Goal: Information Seeking & Learning: Check status

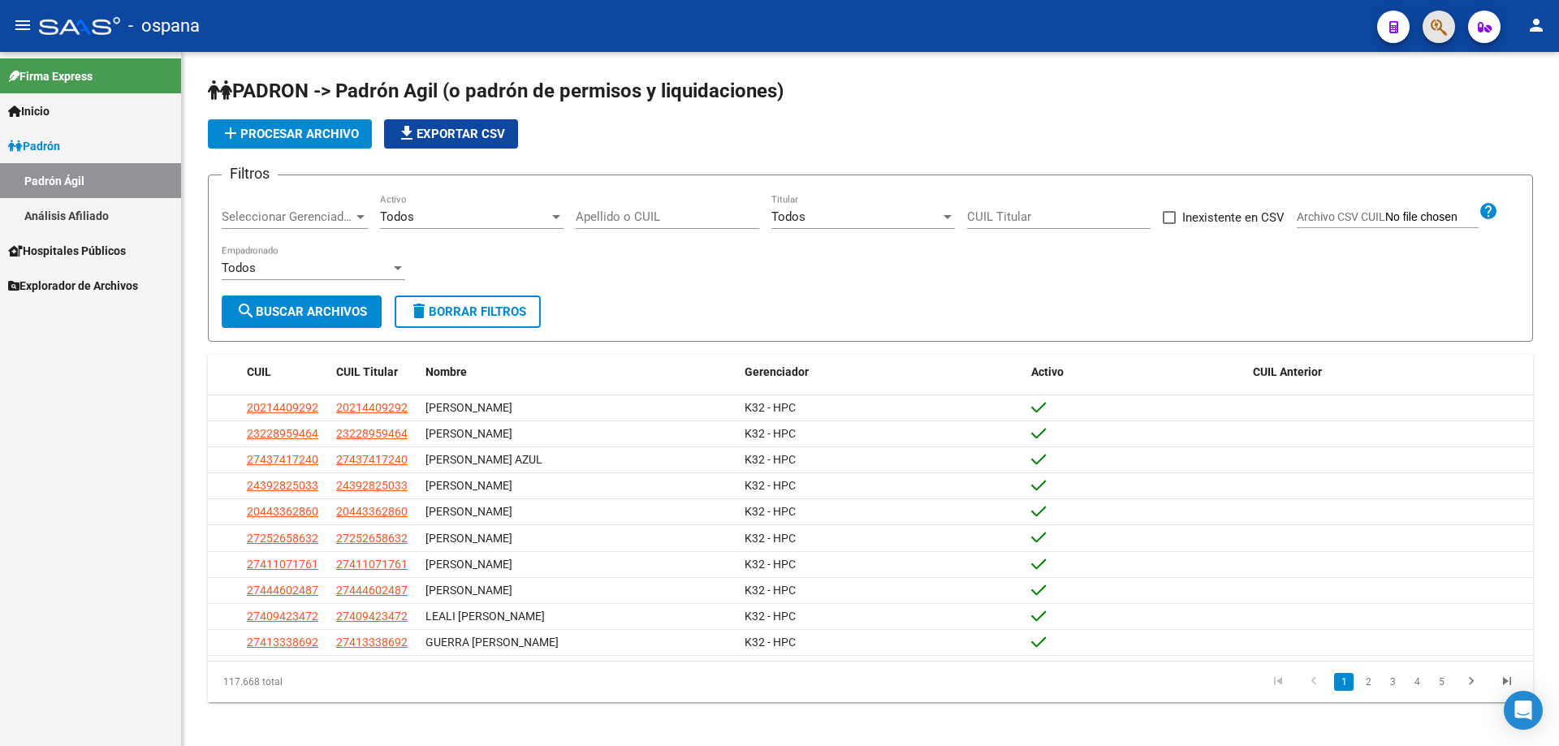
click at [1430, 21] on button "button" at bounding box center [1439, 27] width 32 height 32
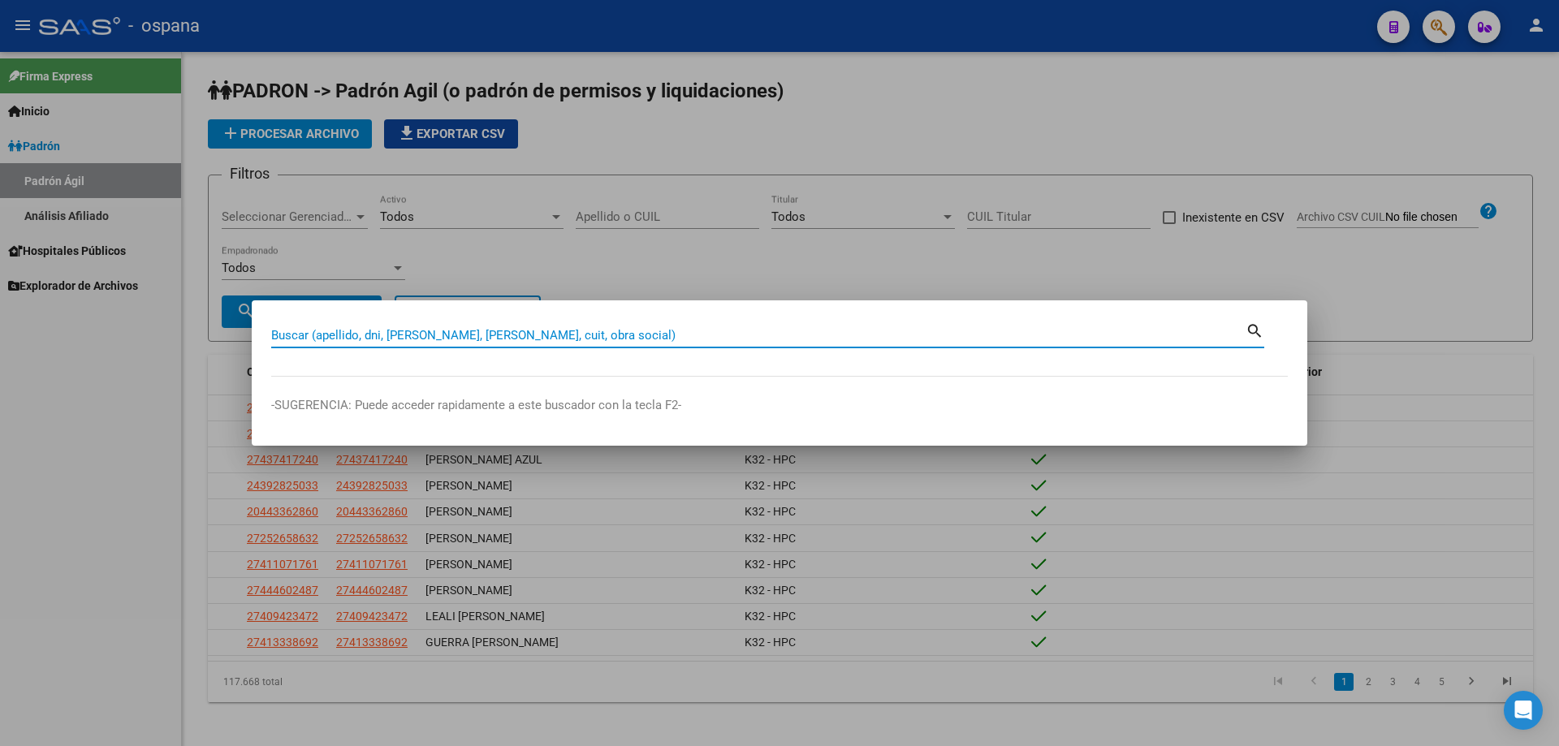
click at [631, 331] on input "Buscar (apellido, dni, [PERSON_NAME], [PERSON_NAME], cuit, obra social)" at bounding box center [758, 335] width 974 height 15
type input "26774917"
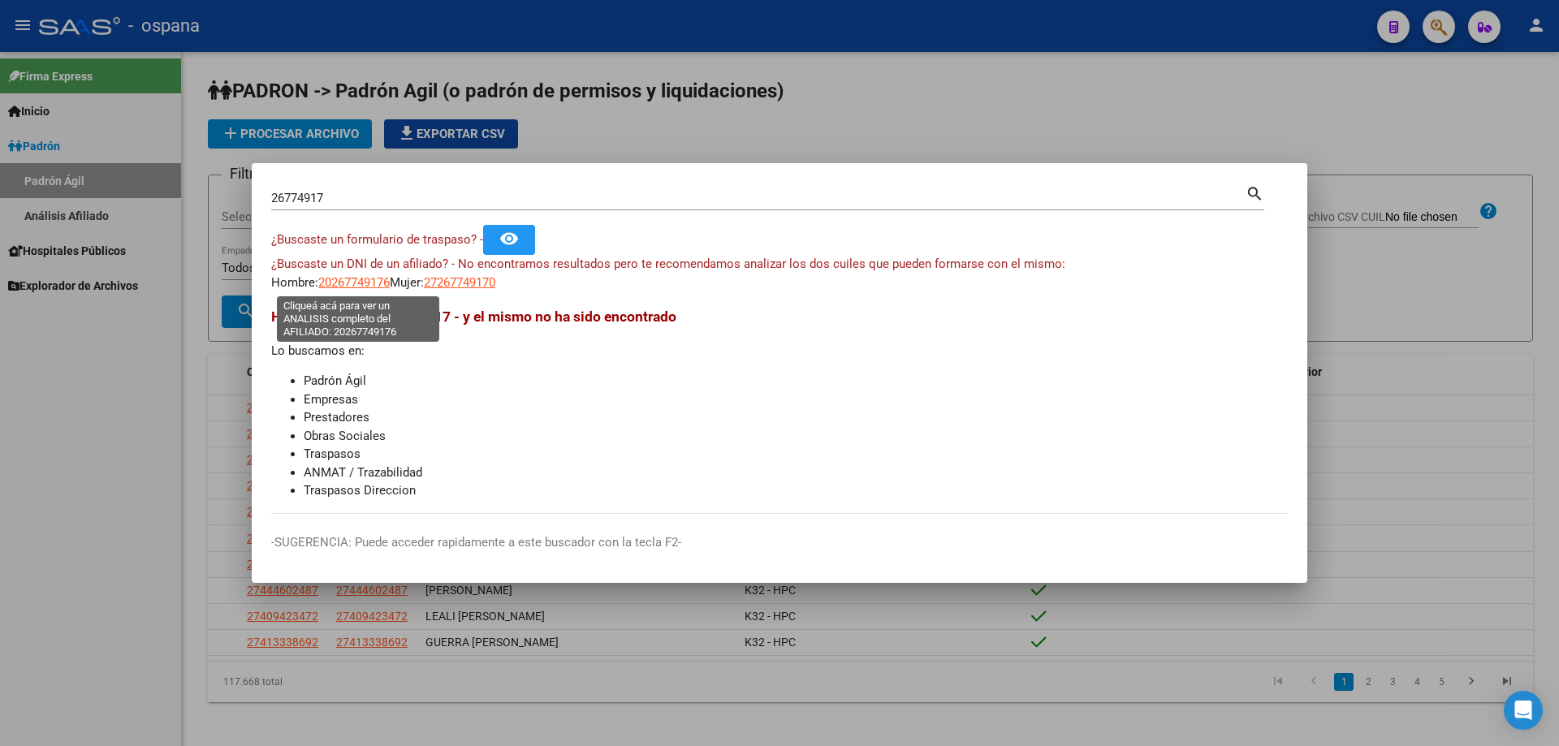
click at [365, 276] on span "20267749176" at bounding box center [353, 282] width 71 height 15
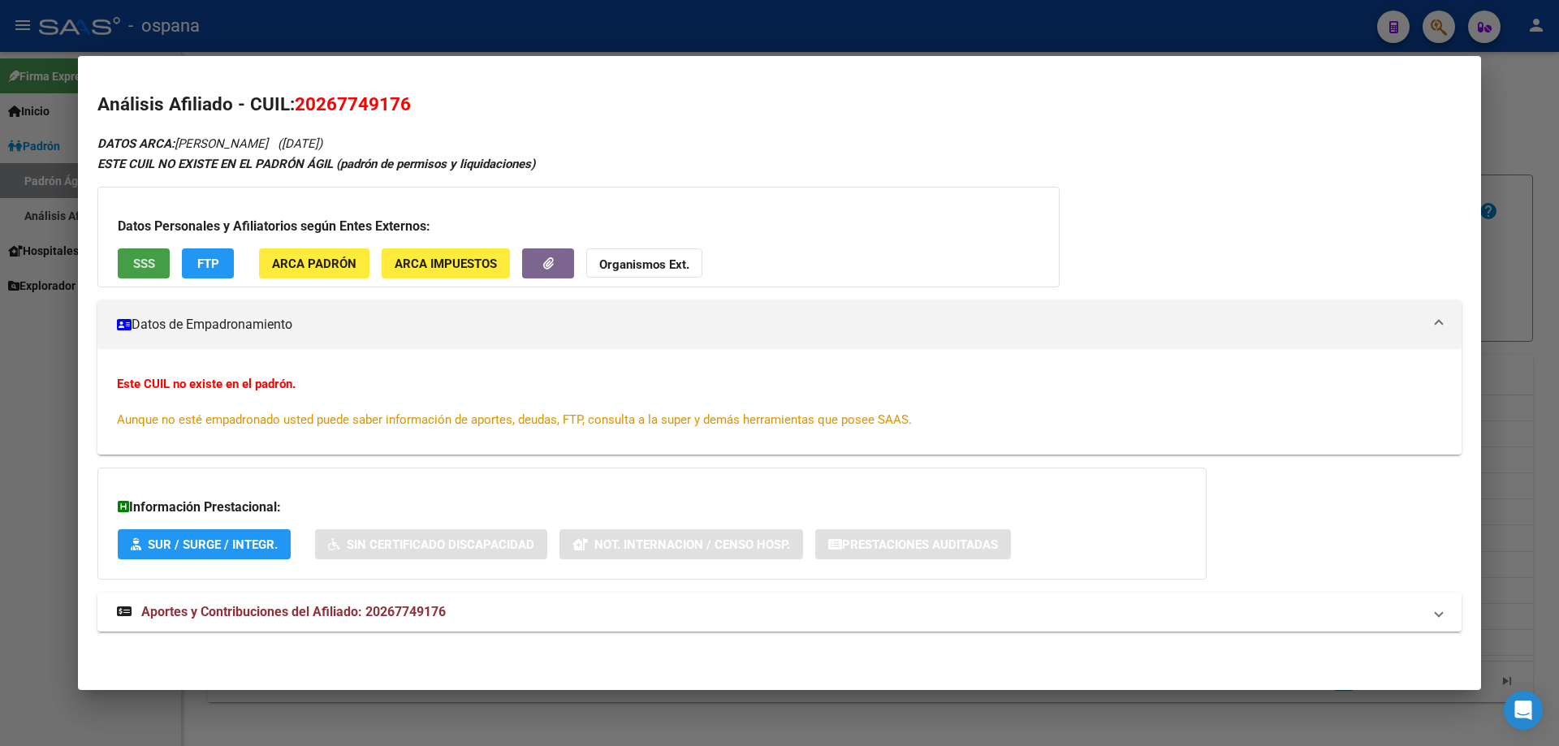
click at [154, 257] on span "SSS" at bounding box center [144, 264] width 22 height 15
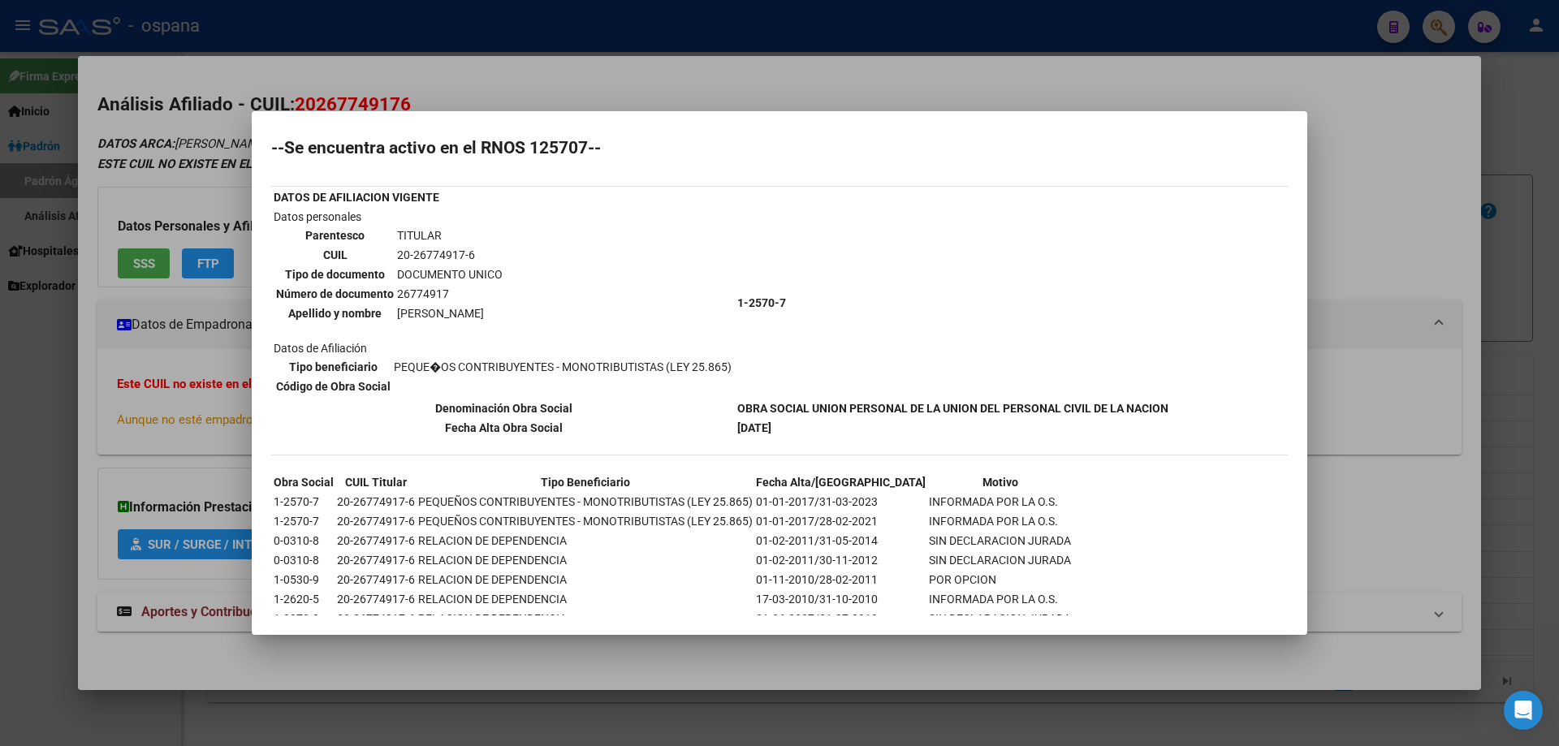
scroll to position [83, 0]
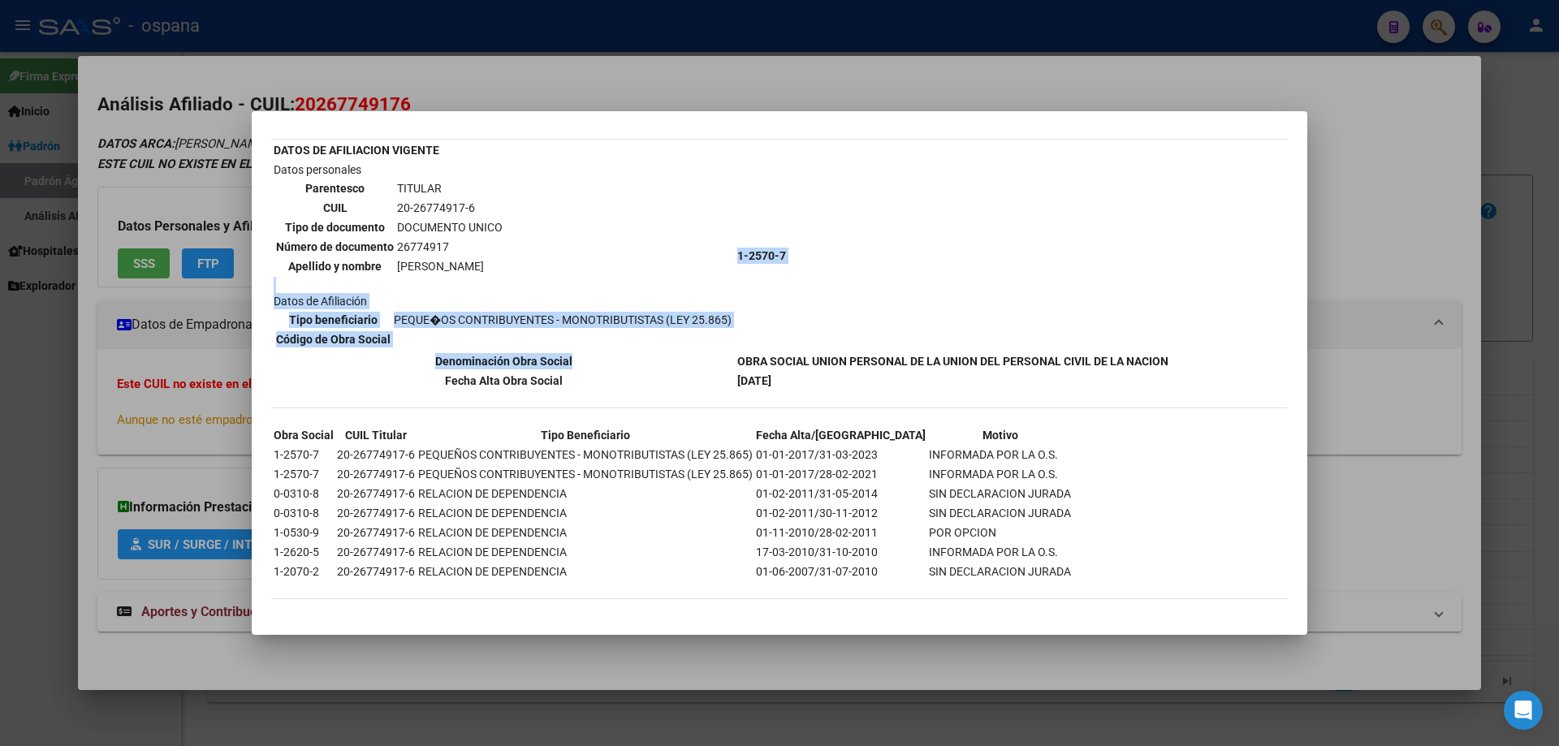
drag, startPoint x: 417, startPoint y: 290, endPoint x: 704, endPoint y: 354, distance: 294.5
click at [704, 354] on tbody "DATOS DE AFILIACION VIGENTE Datos personales Parentesco TITULAR CUIL 20-2677491…" at bounding box center [721, 265] width 896 height 248
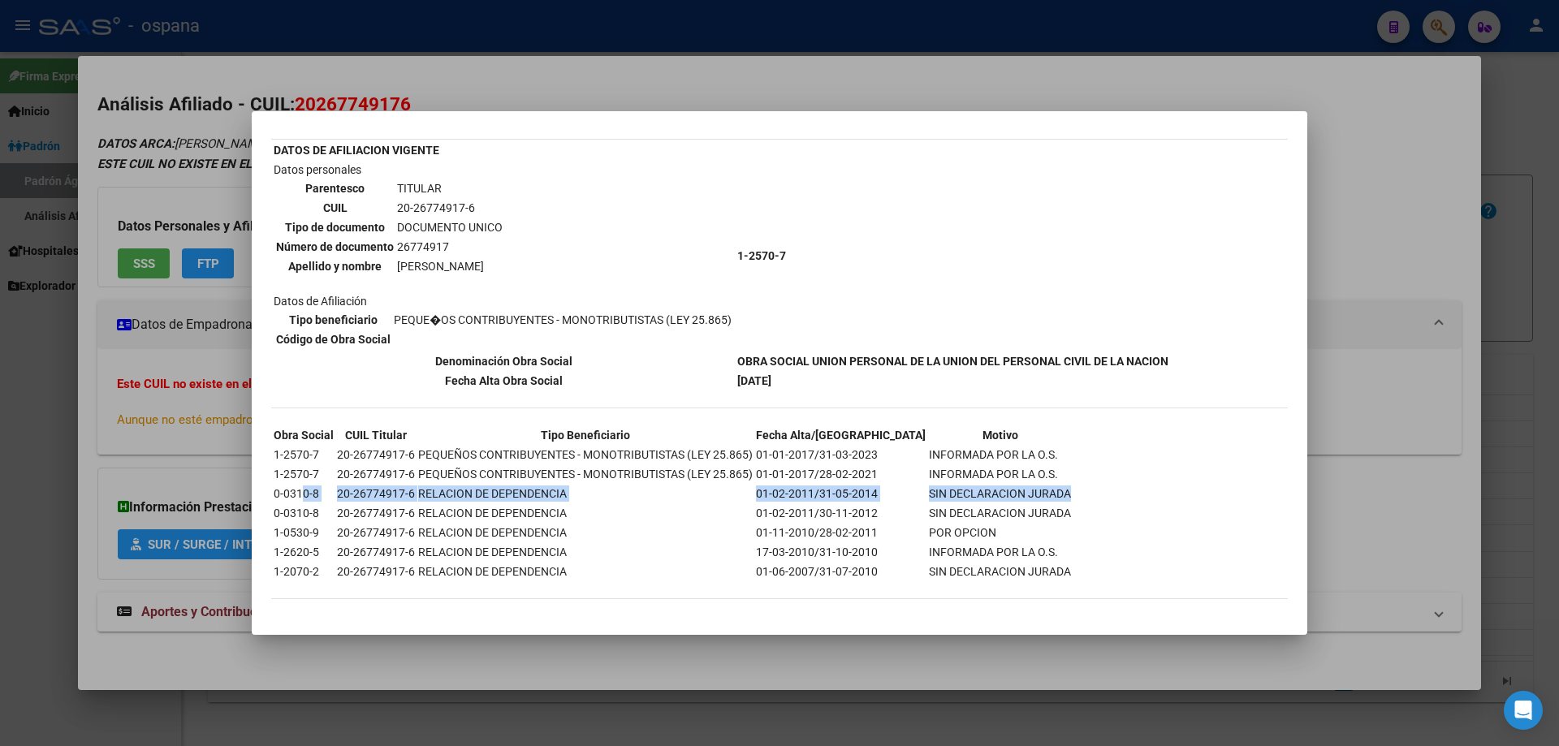
drag, startPoint x: 300, startPoint y: 487, endPoint x: 1020, endPoint y: 499, distance: 720.3
click at [1020, 499] on table "Obra Social CUIL Titular Tipo Beneficiario Fecha Alta/Baja Motivo 1-2570-7 20-2…" at bounding box center [672, 504] width 802 height 158
click at [430, 506] on td "RELACION DE DEPENDENCIA" at bounding box center [585, 513] width 336 height 18
drag, startPoint x: 305, startPoint y: 495, endPoint x: 913, endPoint y: 502, distance: 608.2
click at [913, 502] on tr "0-0310-8 20-26774917-6 RELACION DE DEPENDENCIA 01-02-2011/31-05-2014 SIN DECLAR…" at bounding box center [672, 494] width 799 height 18
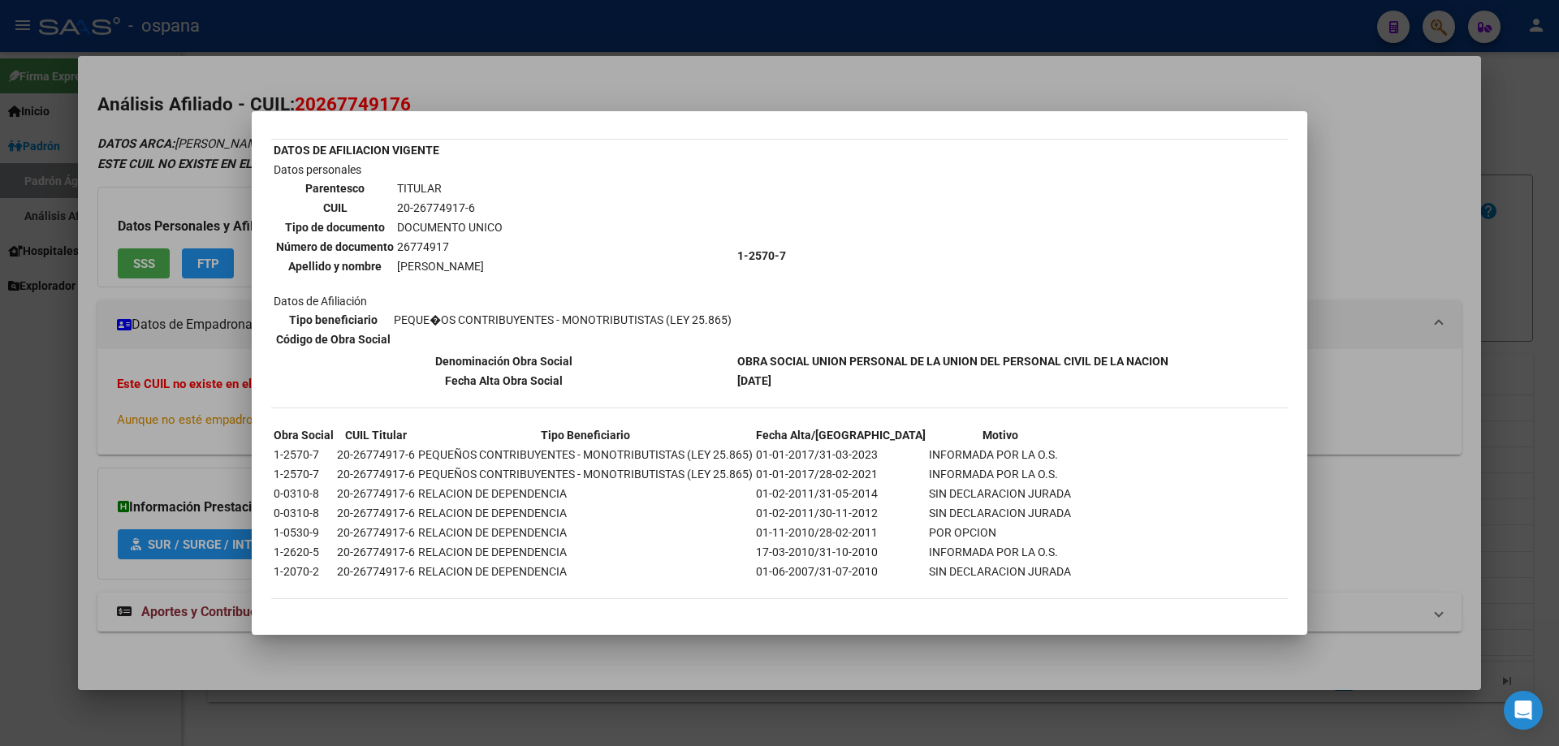
click at [1008, 504] on td "SIN DECLARACION JURADA" at bounding box center [1000, 513] width 144 height 18
drag, startPoint x: 434, startPoint y: 464, endPoint x: 850, endPoint y: 483, distance: 416.1
click at [850, 483] on table "Obra Social CUIL Titular Tipo Beneficiario Fecha Alta/Baja Motivo 1-2570-7 20-2…" at bounding box center [672, 504] width 802 height 158
click at [939, 464] on td "INFORMADA POR LA O.S." at bounding box center [1000, 455] width 144 height 18
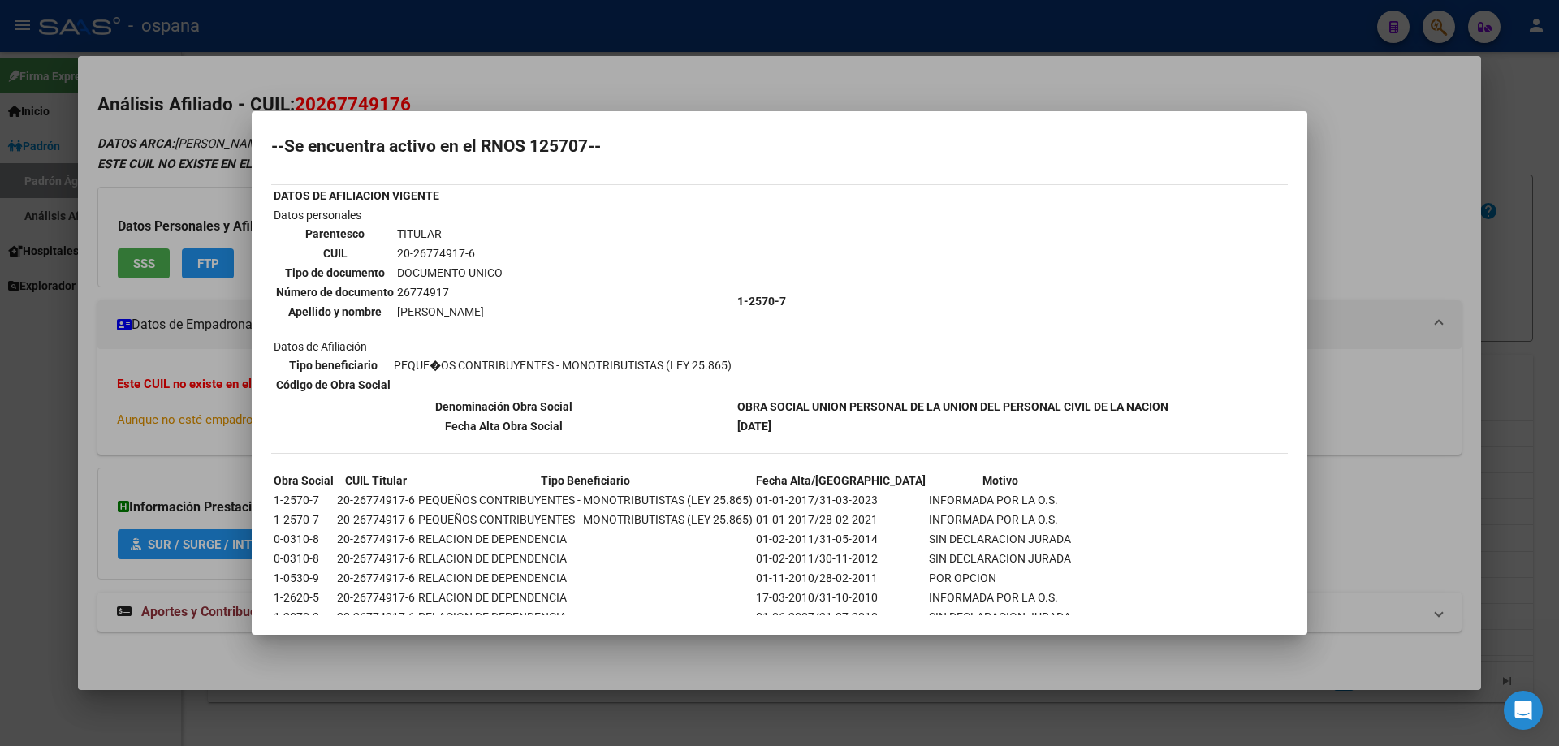
scroll to position [0, 0]
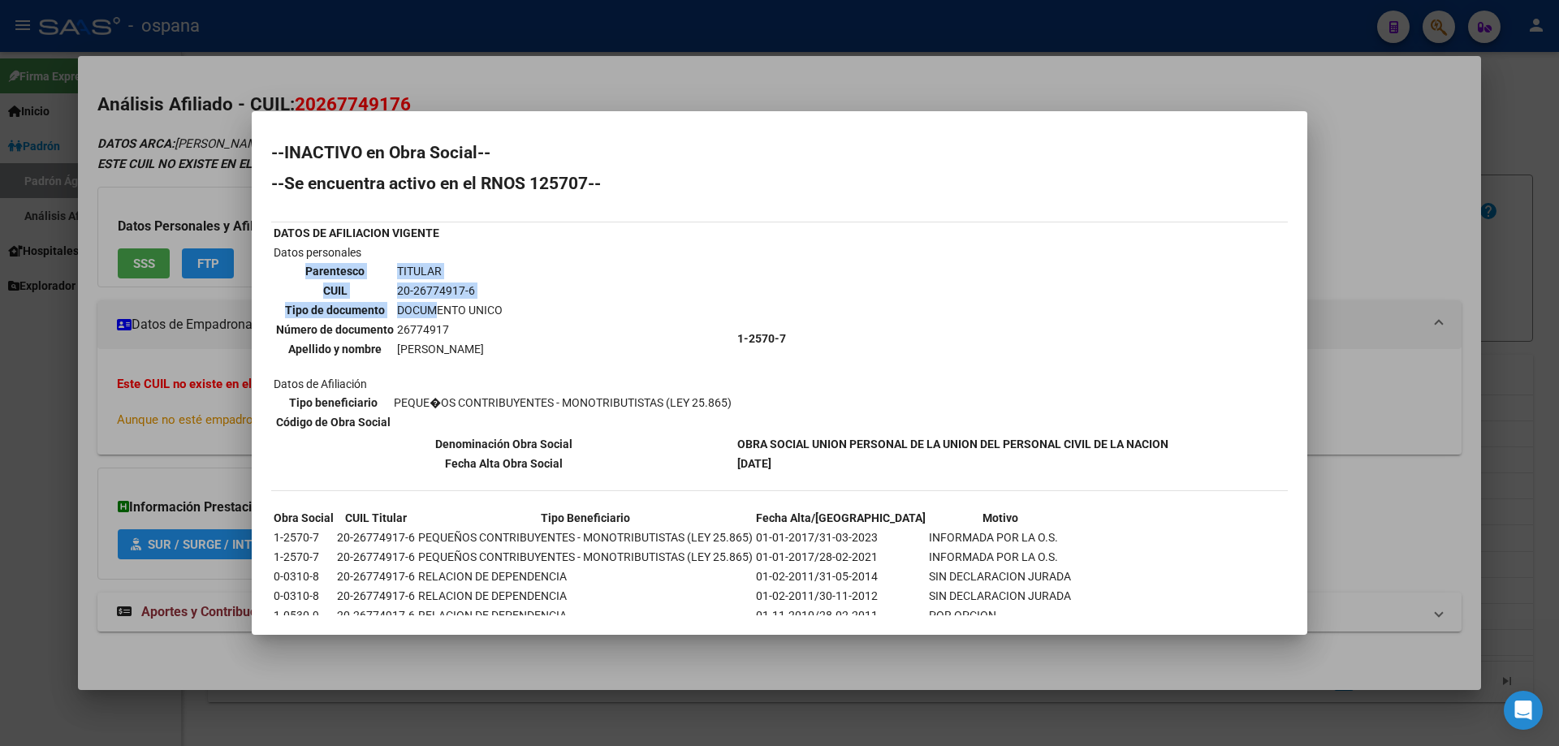
drag, startPoint x: 431, startPoint y: 303, endPoint x: 561, endPoint y: 348, distance: 137.4
click at [561, 348] on td "Datos personales Parentesco TITULAR CUIL 20-26774917-6 Tipo de documento DOCUME…" at bounding box center [504, 339] width 462 height 190
